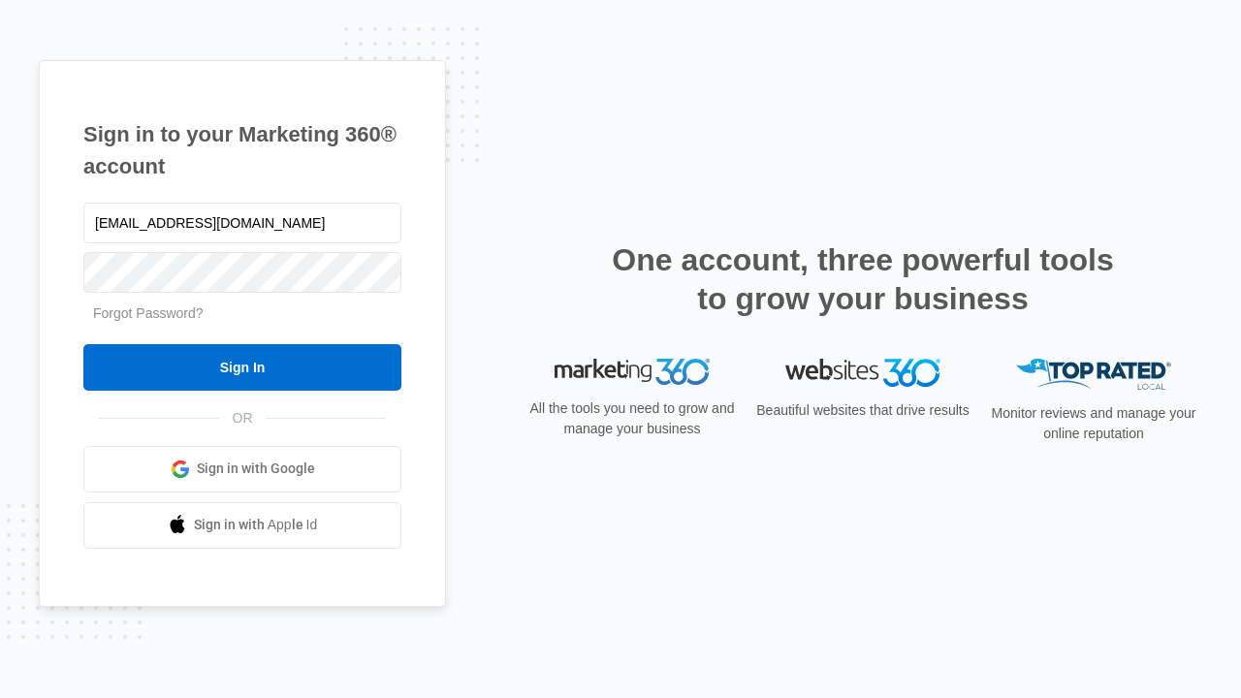
type input "[EMAIL_ADDRESS][DOMAIN_NAME]"
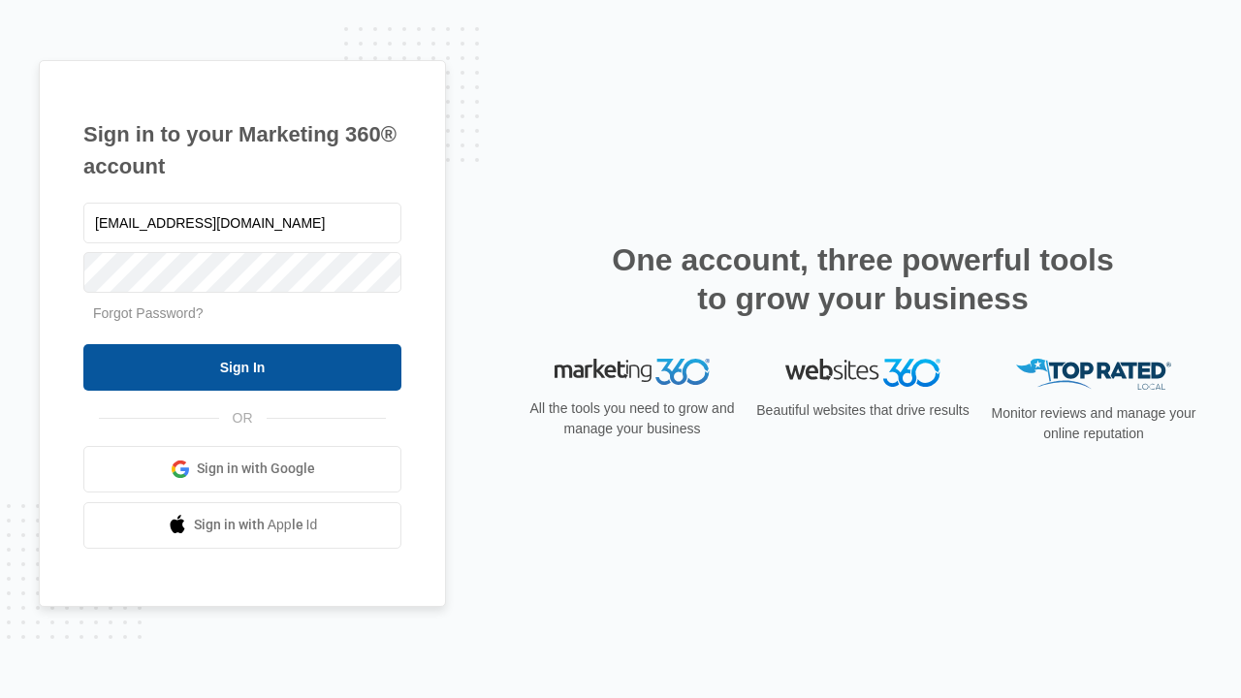
click at [242, 366] on input "Sign In" at bounding box center [242, 367] width 318 height 47
